Goal: Task Accomplishment & Management: Use online tool/utility

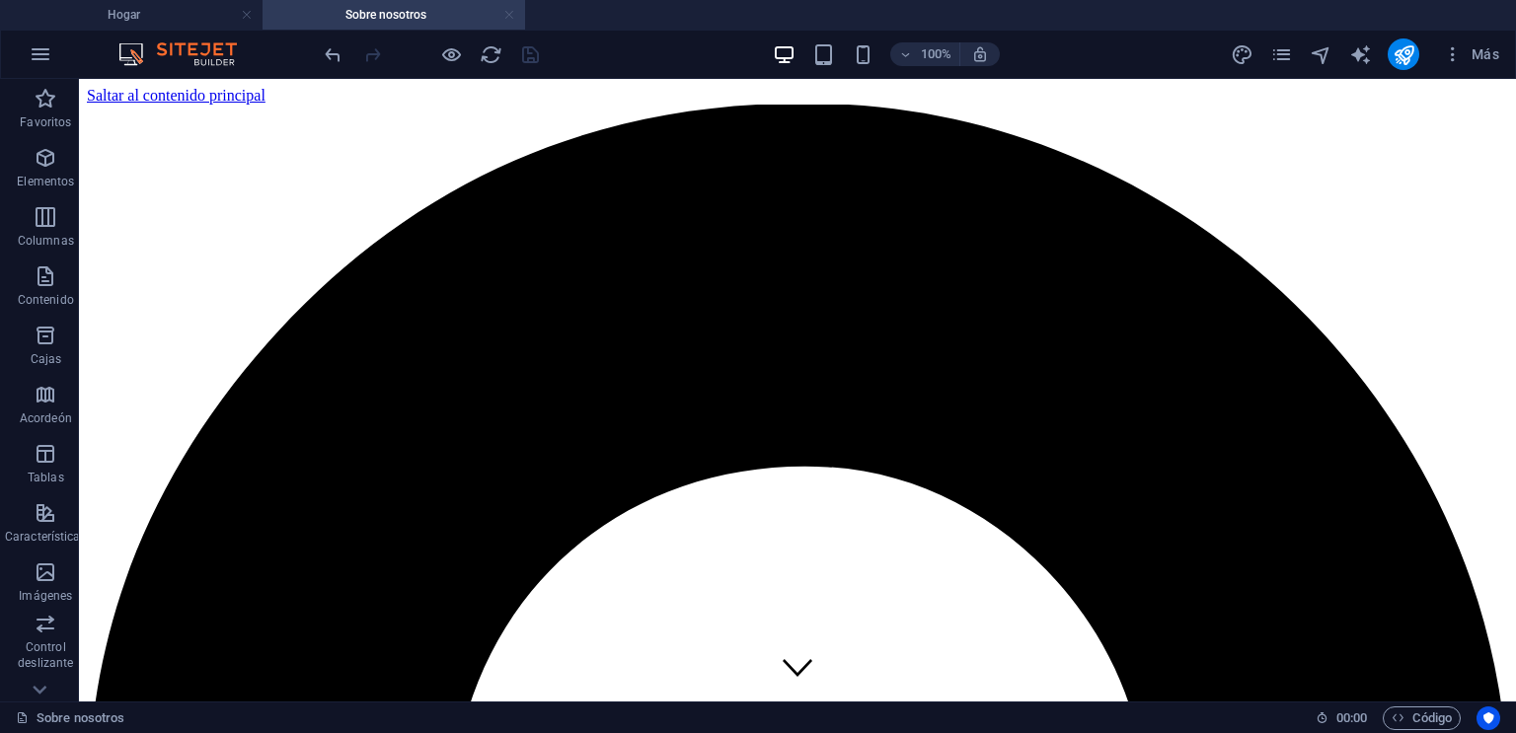
click at [507, 14] on link at bounding box center [509, 15] width 12 height 19
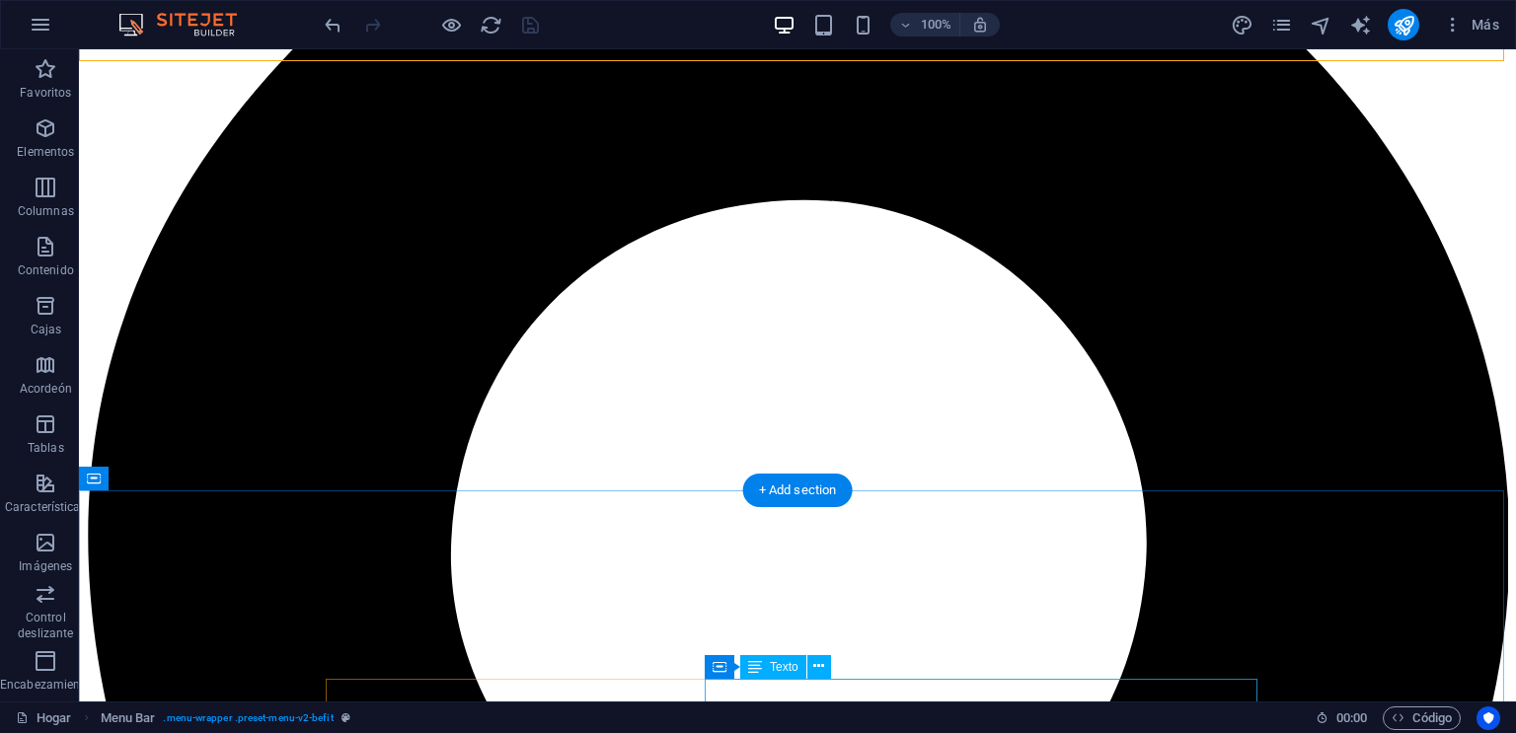
scroll to position [158, 0]
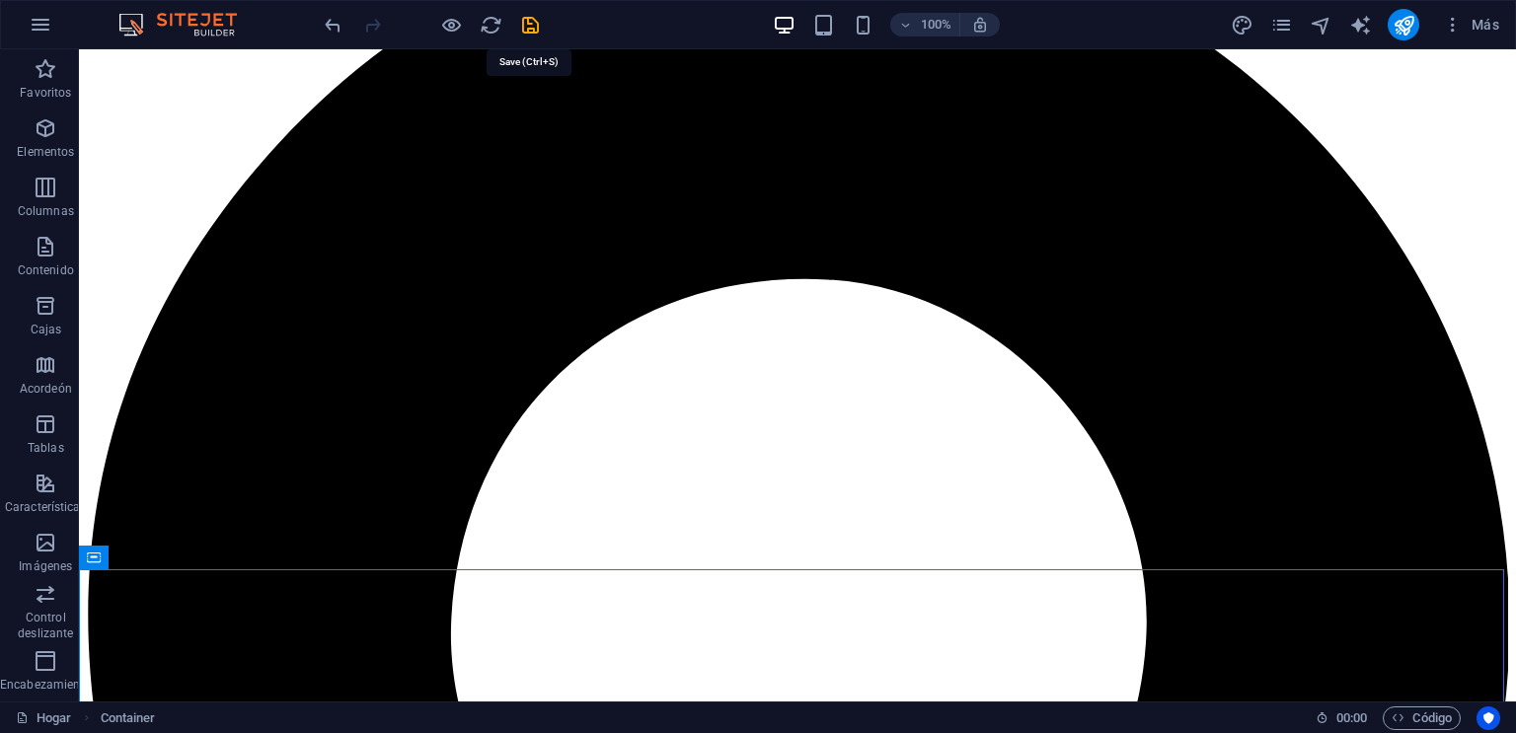
click at [525, 26] on icon "ahorrar" at bounding box center [530, 25] width 23 height 23
checkbox input "false"
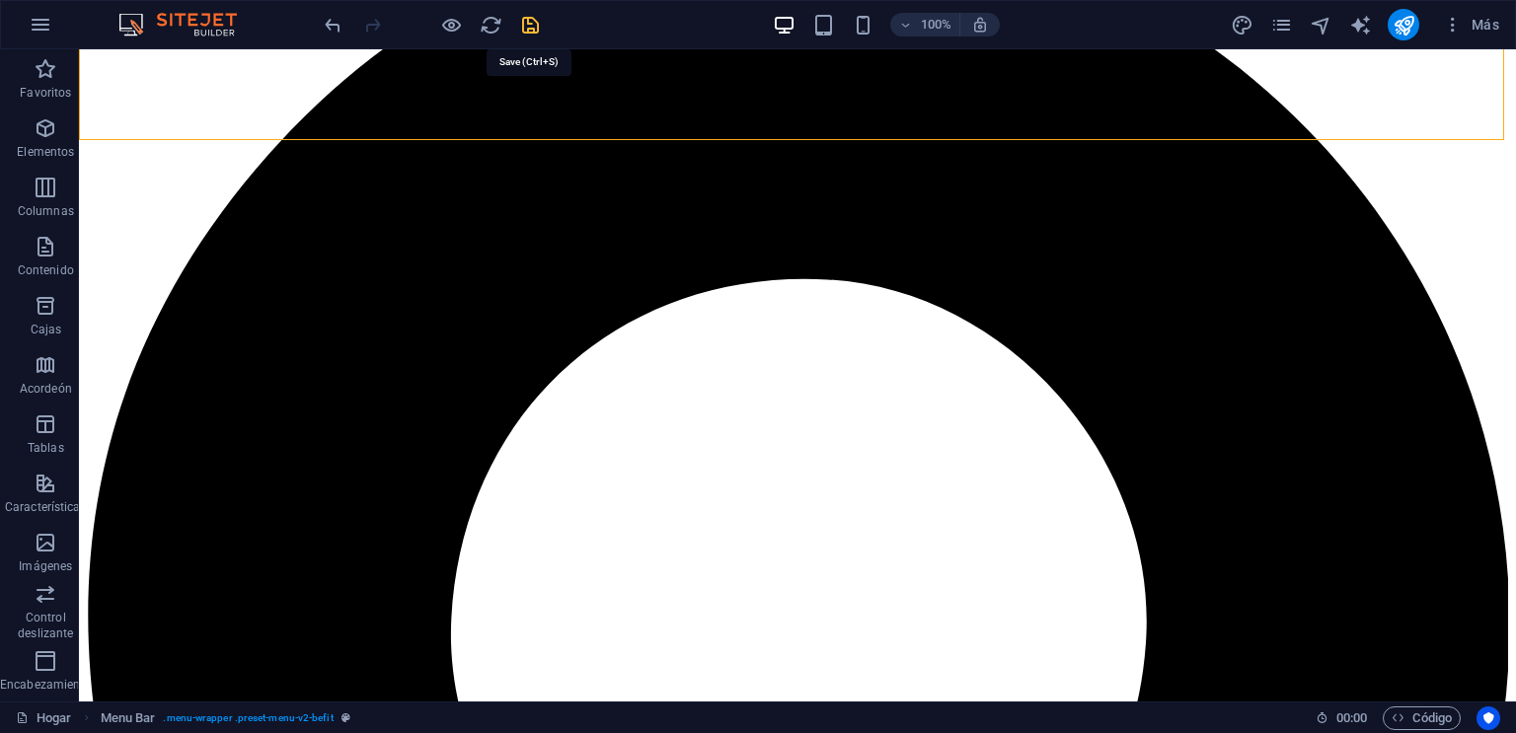
click at [536, 28] on icon "ahorrar" at bounding box center [530, 25] width 23 height 23
checkbox input "false"
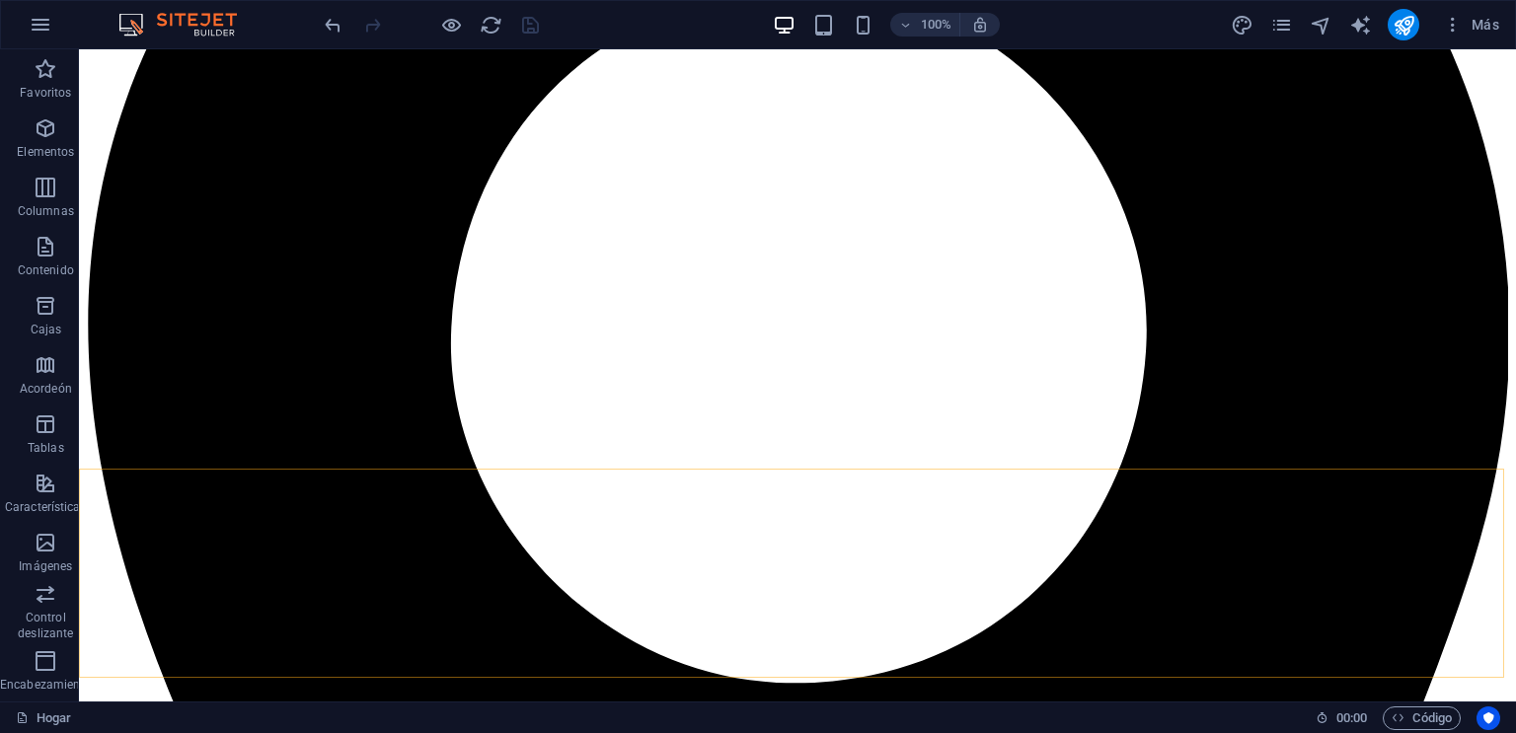
scroll to position [0, 0]
